Goal: Find specific page/section: Find specific page/section

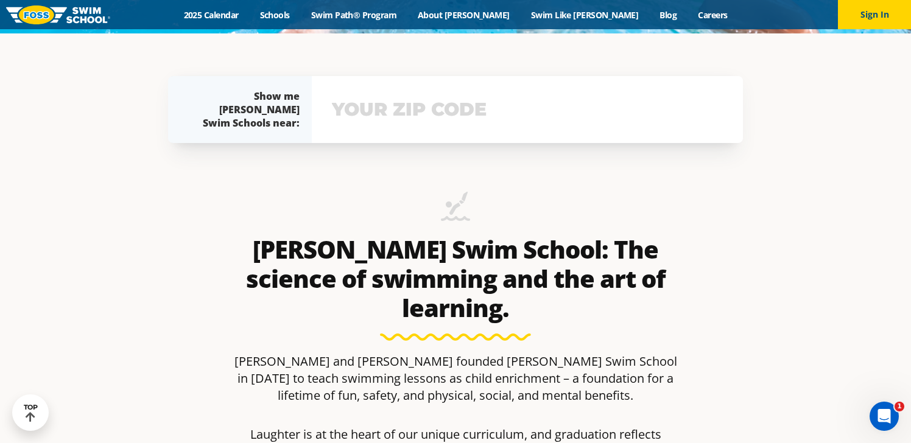
click at [610, 113] on input "text" at bounding box center [527, 109] width 397 height 35
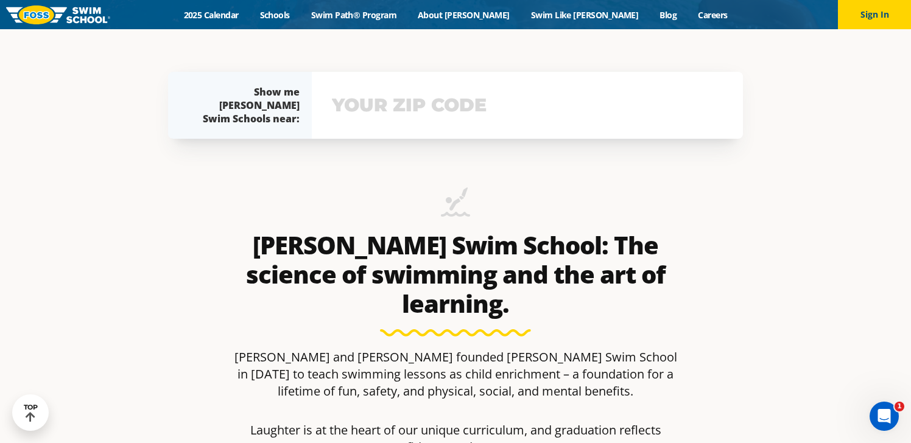
scroll to position [425, 0]
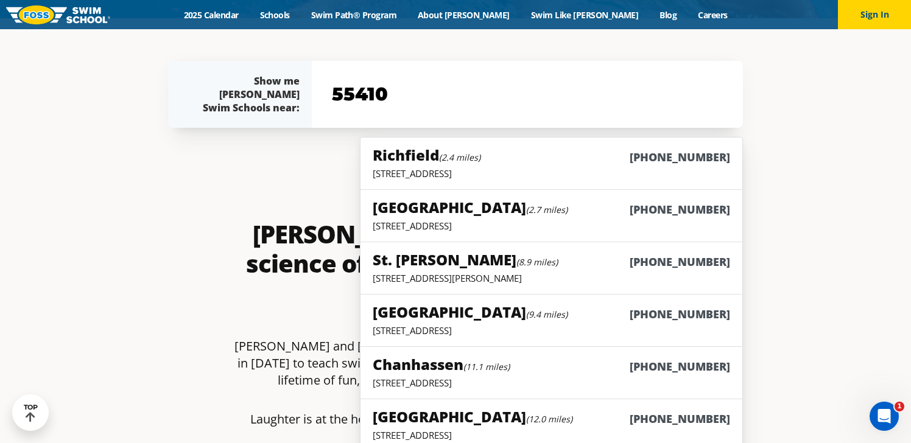
type input "55410"
click at [795, 125] on section "Show me [PERSON_NAME] Swim Schools near: The [PERSON_NAME][GEOGRAPHIC_DATA] nea…" at bounding box center [455, 94] width 731 height 79
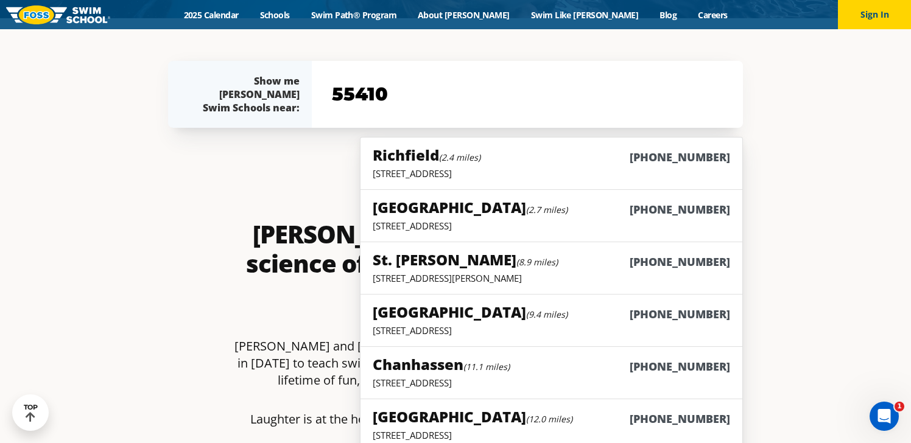
click at [795, 125] on section "Show me [PERSON_NAME] Swim Schools near: The [PERSON_NAME][GEOGRAPHIC_DATA] nea…" at bounding box center [455, 94] width 731 height 79
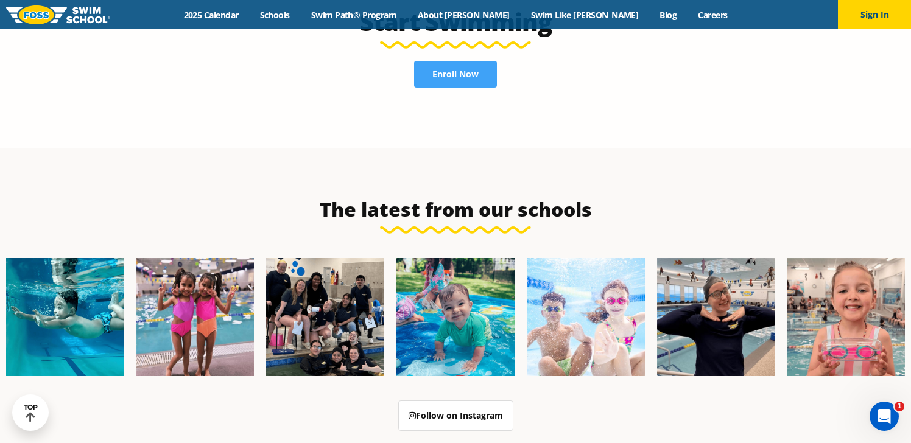
scroll to position [2784, 0]
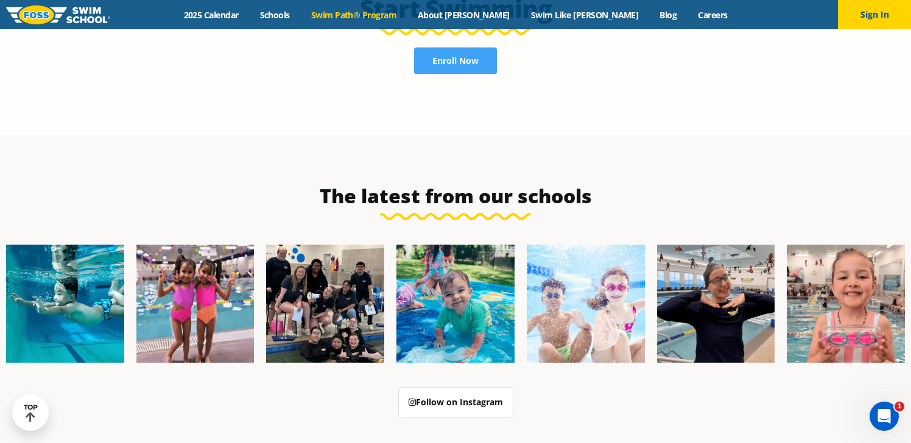
click at [395, 15] on link "Swim Path® Program" at bounding box center [353, 15] width 107 height 12
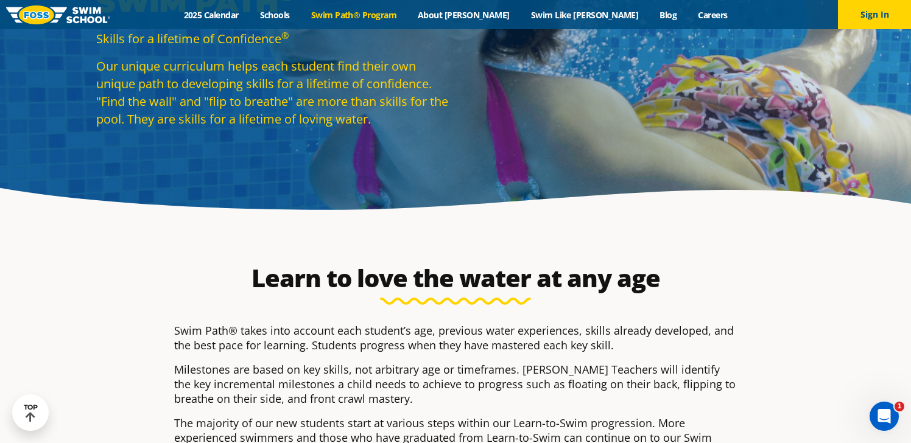
scroll to position [85, 0]
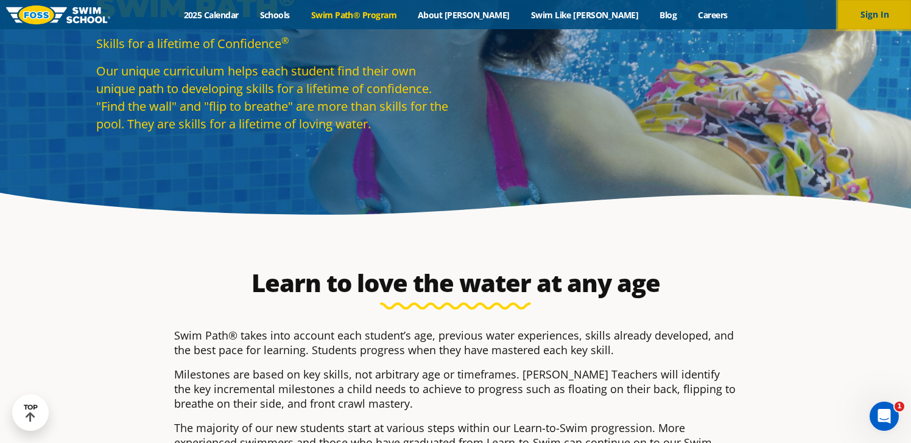
click at [858, 20] on button "Sign In" at bounding box center [874, 14] width 73 height 29
